Goal: Check status: Check status

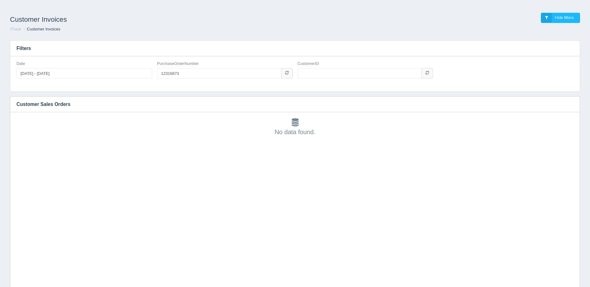
click at [347, 77] on input "CustomerID" at bounding box center [359, 73] width 124 height 11
type input "1006912"
drag, startPoint x: 184, startPoint y: 76, endPoint x: 84, endPoint y: 79, distance: 99.8
click at [112, 79] on div "Date [DATE] - [DATE] PurchaseOrderNumber 12316873 CustomerID 1006912" at bounding box center [295, 72] width 562 height 23
paste input "04339"
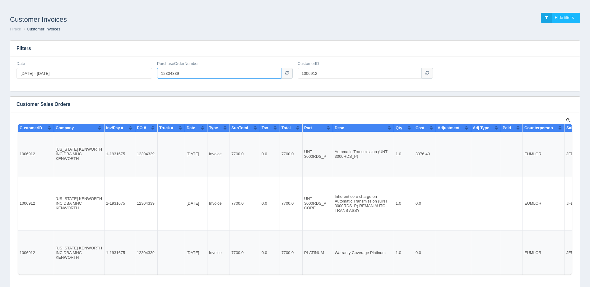
drag, startPoint x: 180, startPoint y: 76, endPoint x: 151, endPoint y: 82, distance: 29.4
click at [159, 80] on div "PurchaseOrderNumber 12304339" at bounding box center [224, 72] width 141 height 23
paste input "12303"
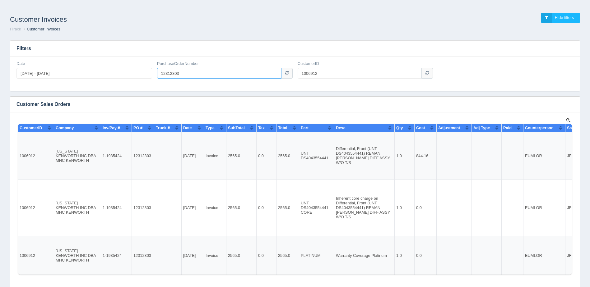
click at [160, 75] on input "12312303" at bounding box center [219, 73] width 124 height 11
paste input "57538"
type input "57538"
drag, startPoint x: 331, startPoint y: 73, endPoint x: 242, endPoint y: 85, distance: 89.5
click at [249, 85] on div "Date [DATE] - [DATE] PurchaseOrderNumber 57538 CustomerID 1006912" at bounding box center [294, 73] width 569 height 35
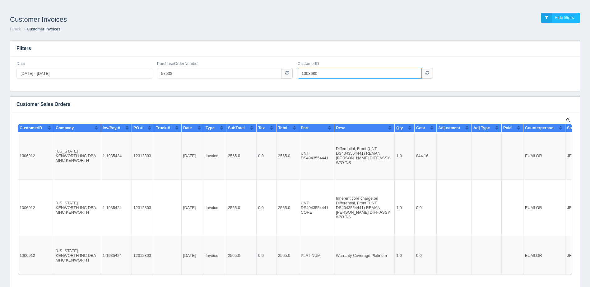
type input "1008680"
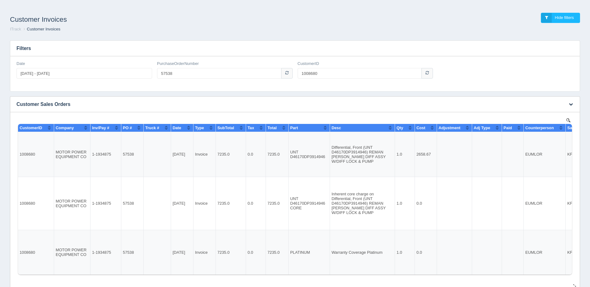
click at [100, 154] on td "1-1934875" at bounding box center [105, 154] width 31 height 45
copy td "1934875"
